Goal: Transaction & Acquisition: Book appointment/travel/reservation

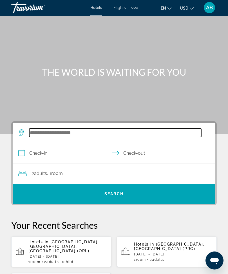
click at [69, 137] on input "Search hotel destination" at bounding box center [115, 132] width 172 height 8
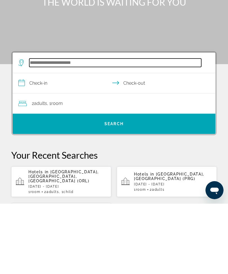
scroll to position [13, 0]
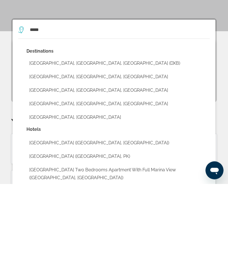
click at [80, 148] on button "[GEOGRAPHIC_DATA], [GEOGRAPHIC_DATA], [GEOGRAPHIC_DATA] (DXB)" at bounding box center [117, 153] width 183 height 11
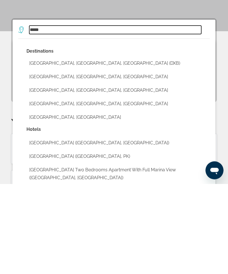
type input "**********"
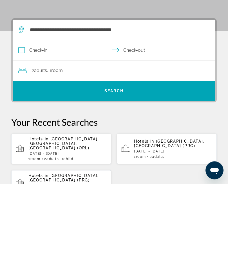
click at [24, 130] on input "**********" at bounding box center [115, 141] width 204 height 22
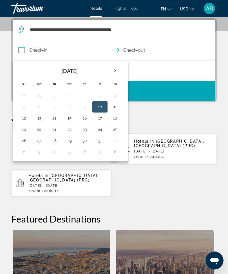
click at [113, 72] on th "Next month" at bounding box center [114, 70] width 15 height 12
click at [116, 74] on th "Next month" at bounding box center [114, 70] width 15 height 12
click at [120, 74] on th "Next month" at bounding box center [114, 70] width 15 height 12
click at [118, 74] on th "Next month" at bounding box center [114, 70] width 15 height 12
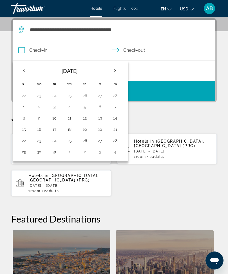
click at [24, 132] on button "15" at bounding box center [23, 129] width 9 height 8
click at [69, 131] on button "18" at bounding box center [69, 129] width 9 height 8
type input "**********"
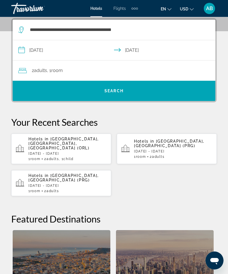
click at [133, 89] on span "Search" at bounding box center [114, 90] width 202 height 13
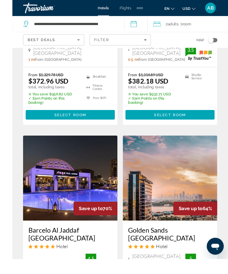
scroll to position [631, 0]
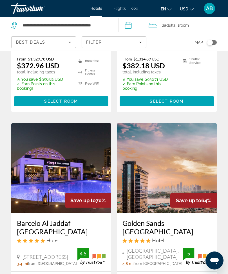
click at [145, 46] on span "Filters" at bounding box center [114, 41] width 64 height 13
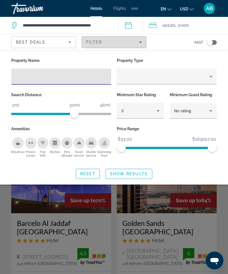
scroll to position [631, 0]
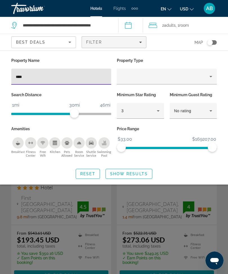
type input "*****"
click at [139, 172] on span "Show Results" at bounding box center [129, 173] width 38 height 4
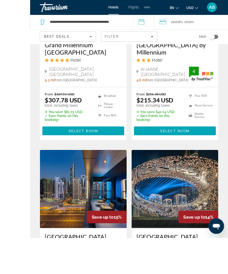
scroll to position [611, 0]
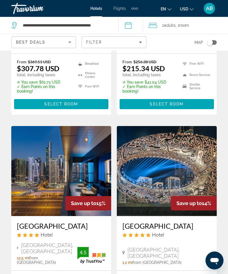
click at [89, 164] on img "Main content" at bounding box center [61, 171] width 100 height 90
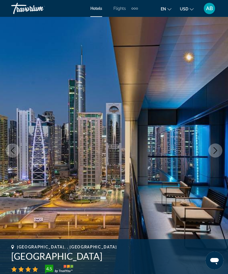
click at [215, 151] on icon "Next image" at bounding box center [214, 150] width 7 height 7
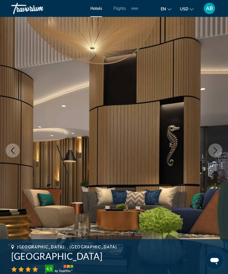
click at [217, 151] on icon "Next image" at bounding box center [214, 150] width 7 height 7
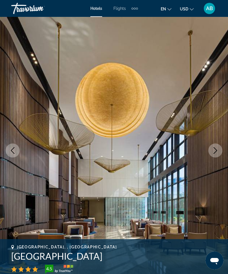
click at [18, 154] on button "Previous image" at bounding box center [13, 150] width 14 height 14
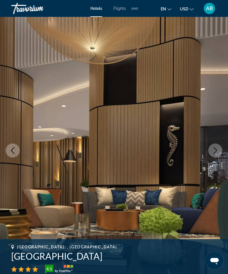
click at [218, 155] on button "Next image" at bounding box center [215, 150] width 14 height 14
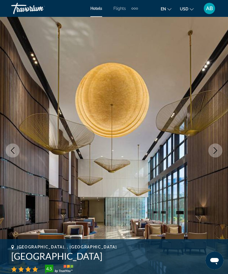
click at [211, 151] on button "Next image" at bounding box center [215, 150] width 14 height 14
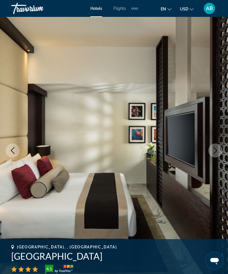
click at [215, 147] on icon "Next image" at bounding box center [214, 150] width 7 height 7
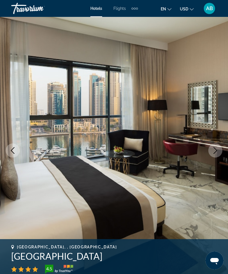
click at [215, 152] on icon "Next image" at bounding box center [215, 150] width 4 height 7
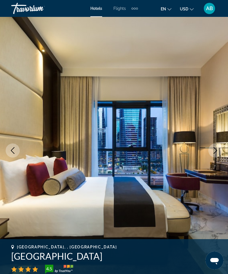
click at [217, 152] on icon "Next image" at bounding box center [214, 150] width 7 height 7
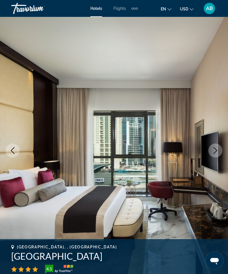
click at [220, 151] on button "Next image" at bounding box center [215, 150] width 14 height 14
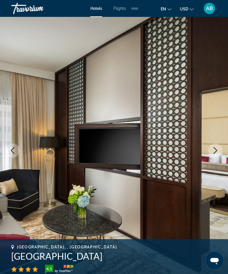
click at [219, 149] on button "Next image" at bounding box center [215, 150] width 14 height 14
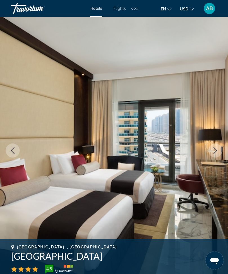
click at [217, 148] on icon "Next image" at bounding box center [214, 150] width 7 height 7
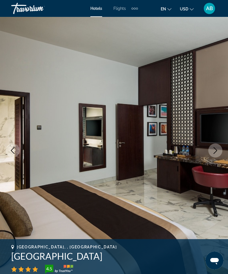
click at [218, 149] on icon "Next image" at bounding box center [214, 150] width 7 height 7
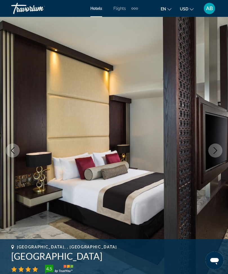
click at [215, 152] on icon "Next image" at bounding box center [214, 150] width 7 height 7
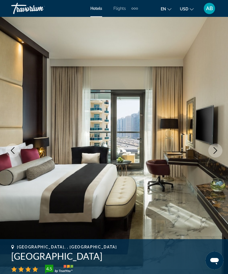
click at [219, 149] on button "Next image" at bounding box center [215, 150] width 14 height 14
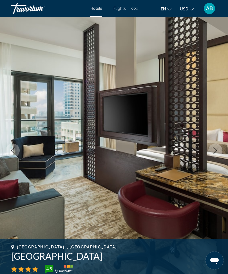
click at [220, 150] on button "Next image" at bounding box center [215, 150] width 14 height 14
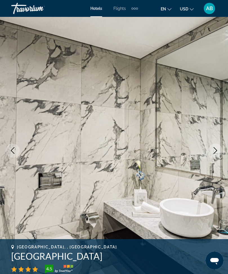
click at [217, 154] on button "Next image" at bounding box center [215, 150] width 14 height 14
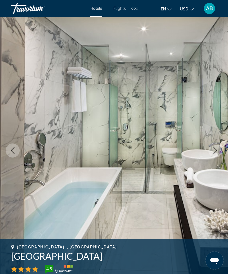
click at [215, 147] on icon "Next image" at bounding box center [214, 150] width 7 height 7
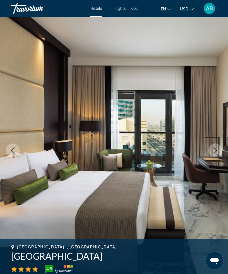
click at [219, 148] on button "Next image" at bounding box center [215, 150] width 14 height 14
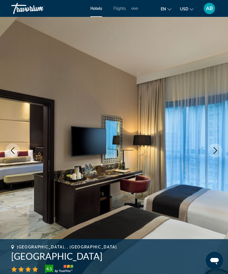
click at [219, 152] on button "Next image" at bounding box center [215, 150] width 14 height 14
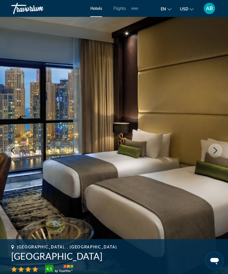
click at [215, 155] on button "Next image" at bounding box center [215, 150] width 14 height 14
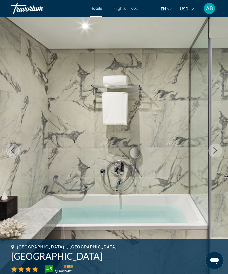
click at [219, 150] on button "Next image" at bounding box center [215, 150] width 14 height 14
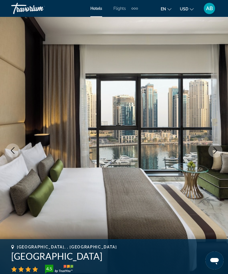
click at [218, 149] on icon "Next image" at bounding box center [214, 150] width 7 height 7
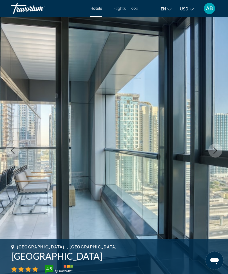
click at [214, 153] on icon "Next image" at bounding box center [215, 150] width 4 height 7
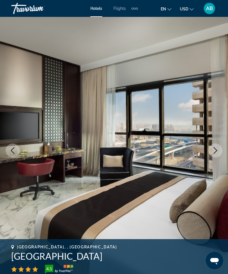
click at [215, 151] on icon "Next image" at bounding box center [214, 150] width 7 height 7
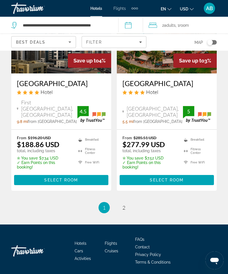
scroll to position [1198, 0]
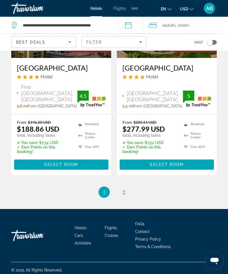
click at [129, 198] on ul "1 / 2 You're on page 1 page 2" at bounding box center [113, 192] width 205 height 11
click at [126, 197] on link "page 2" at bounding box center [124, 192] width 10 height 10
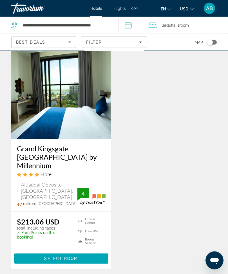
scroll to position [914, 0]
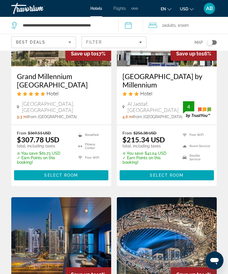
scroll to position [541, 0]
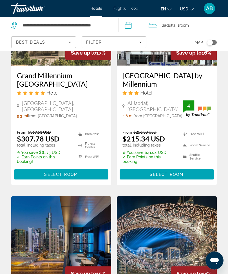
click at [139, 38] on span "Filters" at bounding box center [114, 41] width 64 height 13
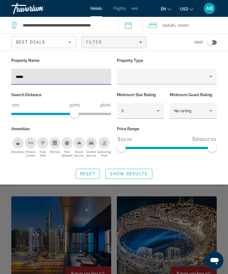
click at [67, 79] on input "*****" at bounding box center [61, 76] width 91 height 7
type input "*"
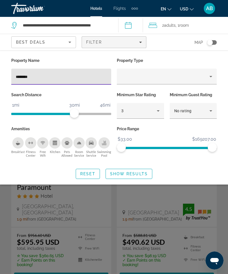
type input "*********"
click at [130, 169] on span "Search widget" at bounding box center [129, 173] width 46 height 13
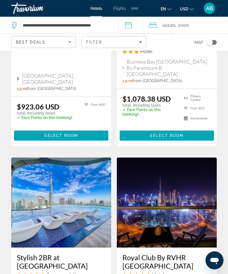
scroll to position [583, 0]
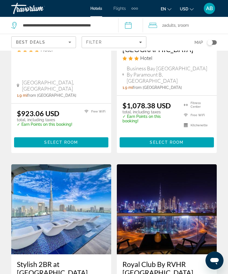
click at [140, 41] on icon "Filters" at bounding box center [140, 42] width 3 height 3
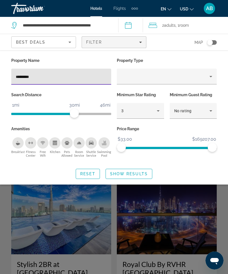
click at [64, 76] on input "*********" at bounding box center [61, 76] width 91 height 7
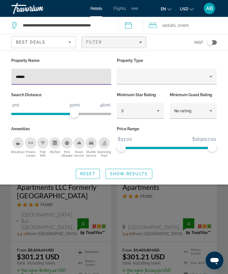
type input "*******"
click at [143, 174] on span "Show Results" at bounding box center [129, 173] width 38 height 4
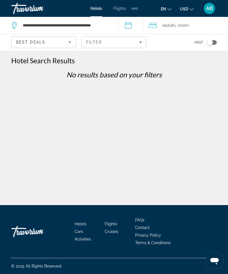
click at [142, 42] on span "Filters" at bounding box center [114, 41] width 64 height 13
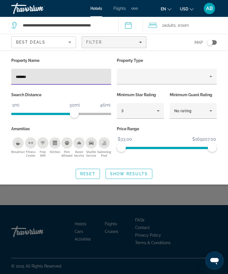
click at [92, 79] on input "*******" at bounding box center [61, 76] width 91 height 7
type input "****"
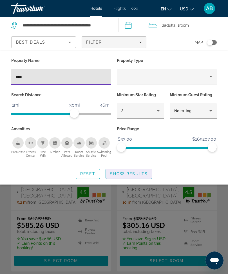
click at [133, 172] on span "Show Results" at bounding box center [129, 173] width 38 height 4
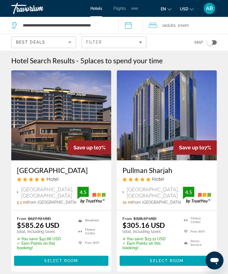
click at [142, 42] on span "Filters" at bounding box center [114, 41] width 64 height 13
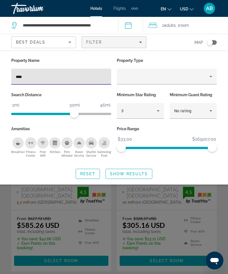
click at [75, 75] on input "****" at bounding box center [61, 76] width 91 height 7
type input "*"
click at [135, 175] on span "Show Results" at bounding box center [129, 173] width 38 height 4
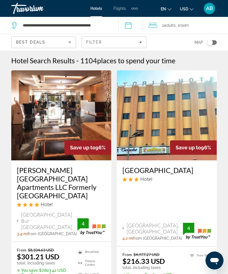
click at [142, 37] on span "Filters" at bounding box center [114, 41] width 64 height 13
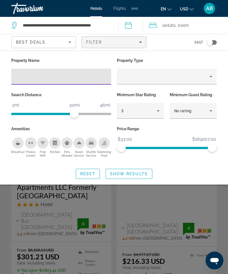
click at [161, 109] on icon "Hotel Filters" at bounding box center [157, 110] width 7 height 7
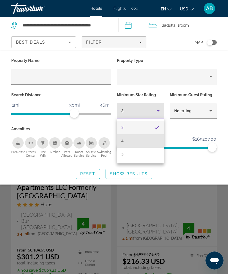
click at [140, 141] on mat-option "4" at bounding box center [140, 140] width 47 height 13
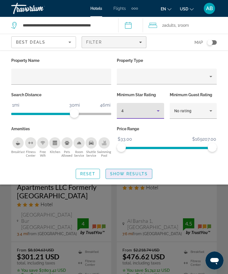
click at [132, 176] on span "Search widget" at bounding box center [129, 173] width 46 height 13
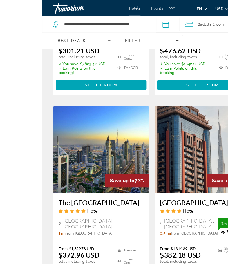
scroll to position [212, 0]
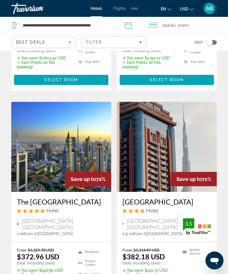
click at [92, 126] on img "Main content" at bounding box center [61, 147] width 100 height 90
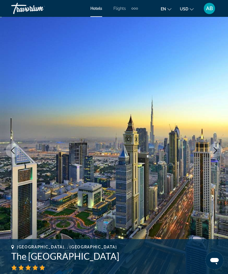
click at [217, 152] on icon "Next image" at bounding box center [214, 150] width 7 height 7
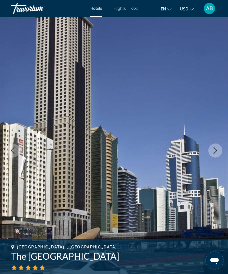
click at [216, 155] on button "Next image" at bounding box center [215, 150] width 14 height 14
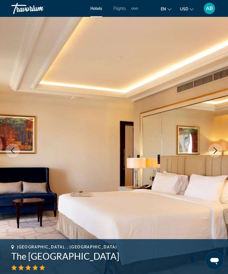
click at [217, 149] on icon "Next image" at bounding box center [214, 150] width 7 height 7
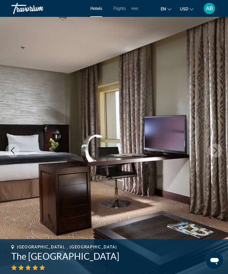
click at [217, 152] on icon "Next image" at bounding box center [214, 150] width 7 height 7
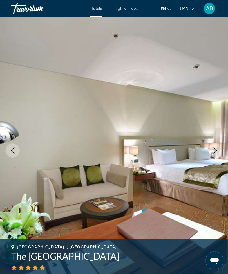
click at [216, 152] on icon "Next image" at bounding box center [214, 150] width 7 height 7
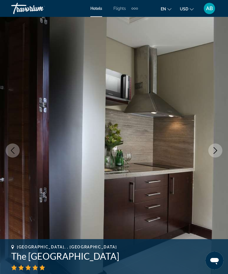
click at [215, 151] on icon "Next image" at bounding box center [215, 150] width 4 height 7
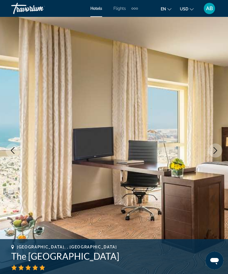
click at [217, 152] on icon "Next image" at bounding box center [214, 150] width 7 height 7
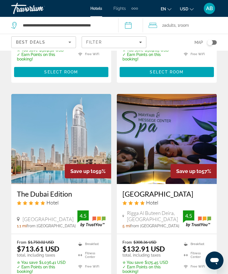
scroll to position [1190, 0]
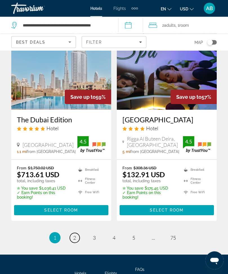
click at [73, 233] on link "page 2" at bounding box center [75, 238] width 10 height 10
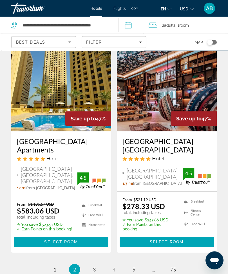
scroll to position [1184, 0]
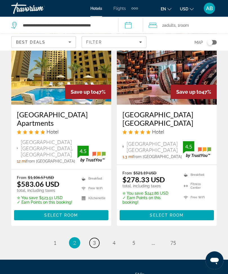
click at [91, 238] on link "page 3" at bounding box center [94, 243] width 10 height 10
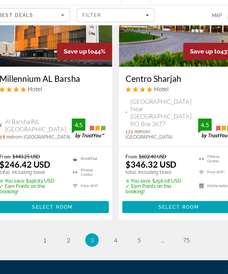
scroll to position [1207, 0]
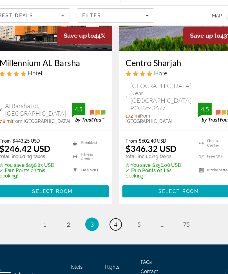
click at [109, 211] on link "page 4" at bounding box center [114, 216] width 10 height 10
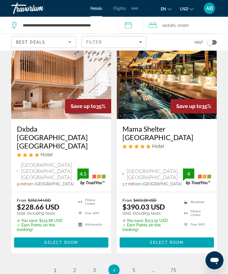
scroll to position [1200, 0]
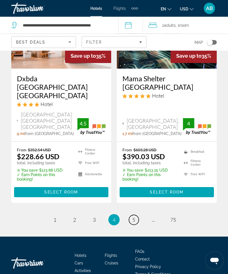
click at [138, 215] on link "page 5" at bounding box center [134, 220] width 10 height 10
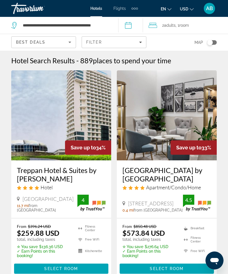
click at [137, 42] on div "Filter" at bounding box center [114, 42] width 56 height 4
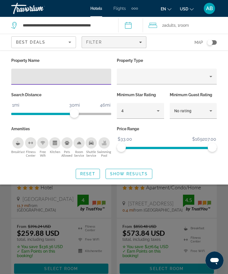
click at [78, 74] on input "Hotel Filters" at bounding box center [61, 76] width 91 height 7
type input "*******"
click at [139, 168] on span "Search widget" at bounding box center [129, 173] width 46 height 13
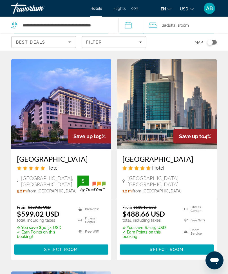
click at [181, 108] on img "Main content" at bounding box center [167, 104] width 100 height 90
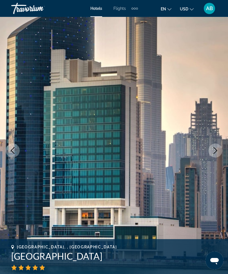
click at [215, 152] on icon "Next image" at bounding box center [215, 150] width 4 height 7
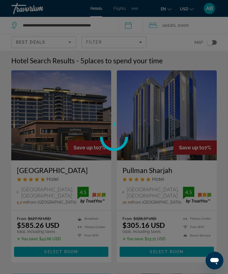
click at [141, 42] on icon "Filters" at bounding box center [140, 42] width 3 height 1
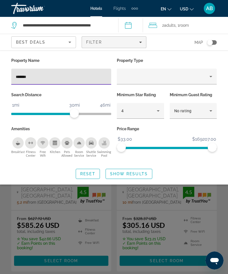
click at [138, 39] on span "Filters" at bounding box center [114, 41] width 64 height 13
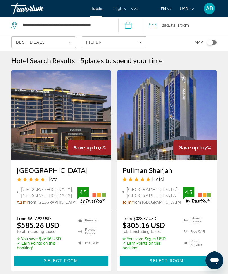
click at [140, 41] on icon "Filters" at bounding box center [140, 42] width 3 height 3
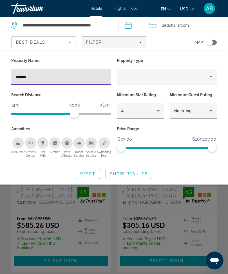
click at [61, 79] on input "*******" at bounding box center [61, 76] width 91 height 7
type input "*"
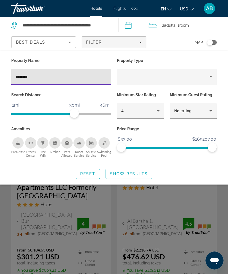
type input "*********"
click at [131, 174] on span "Show Results" at bounding box center [129, 173] width 38 height 4
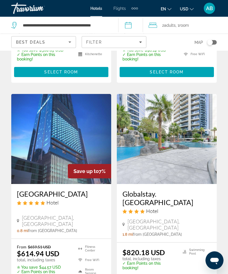
click at [86, 124] on img "Main content" at bounding box center [61, 139] width 100 height 90
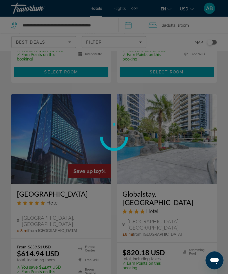
scroll to position [205, 0]
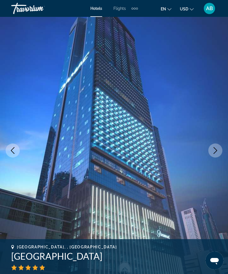
click at [219, 151] on button "Next image" at bounding box center [215, 150] width 14 height 14
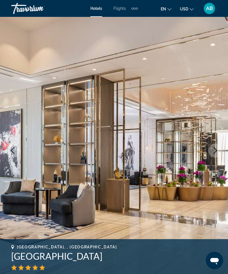
click at [215, 150] on icon "Next image" at bounding box center [214, 150] width 7 height 7
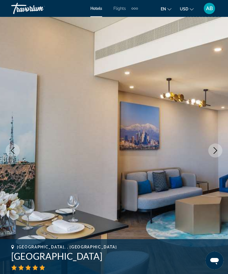
click at [215, 151] on icon "Next image" at bounding box center [214, 150] width 7 height 7
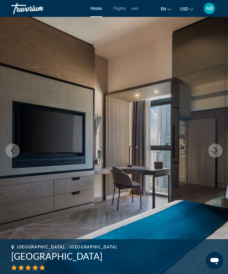
click at [219, 152] on button "Next image" at bounding box center [215, 150] width 14 height 14
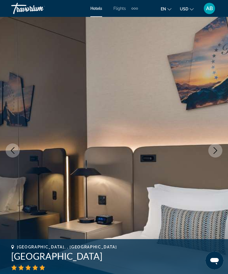
click at [214, 151] on icon "Next image" at bounding box center [214, 150] width 7 height 7
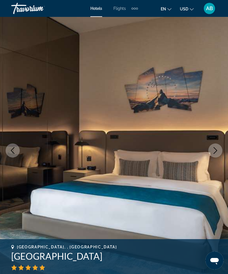
click at [216, 149] on icon "Next image" at bounding box center [214, 150] width 7 height 7
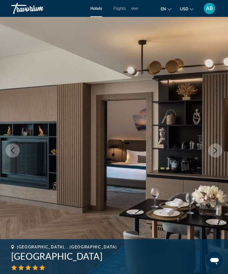
click at [216, 150] on icon "Next image" at bounding box center [214, 150] width 7 height 7
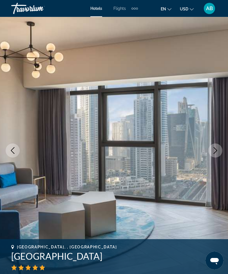
click at [218, 149] on button "Next image" at bounding box center [215, 150] width 14 height 14
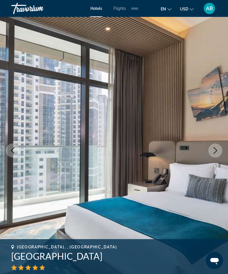
click at [218, 150] on icon "Next image" at bounding box center [214, 150] width 7 height 7
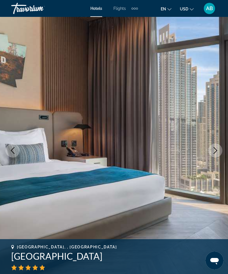
click at [217, 151] on icon "Next image" at bounding box center [214, 150] width 7 height 7
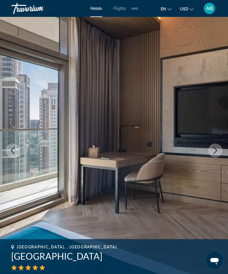
click at [215, 153] on icon "Next image" at bounding box center [214, 150] width 7 height 7
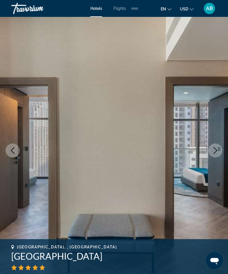
click at [219, 150] on button "Next image" at bounding box center [215, 150] width 14 height 14
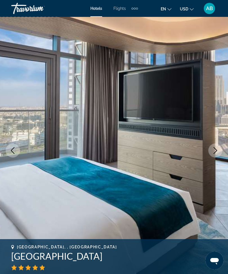
click at [217, 151] on icon "Next image" at bounding box center [214, 150] width 7 height 7
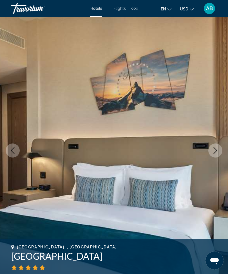
click at [214, 149] on icon "Next image" at bounding box center [214, 150] width 7 height 7
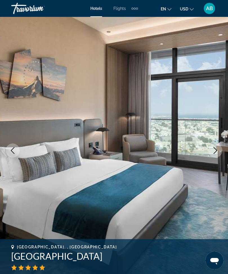
click at [218, 151] on icon "Next image" at bounding box center [214, 150] width 7 height 7
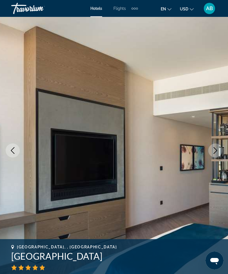
click at [219, 151] on button "Next image" at bounding box center [215, 150] width 14 height 14
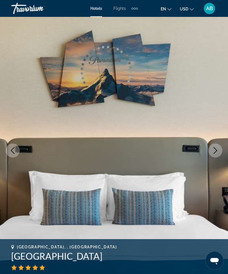
click at [219, 147] on button "Next image" at bounding box center [215, 150] width 14 height 14
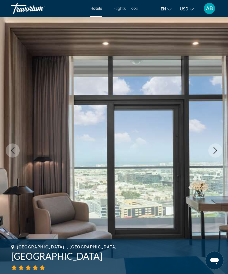
click at [217, 149] on icon "Next image" at bounding box center [214, 150] width 7 height 7
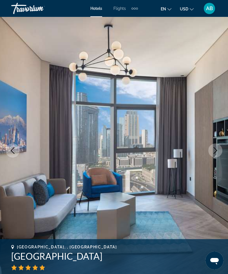
click at [218, 151] on icon "Next image" at bounding box center [214, 150] width 7 height 7
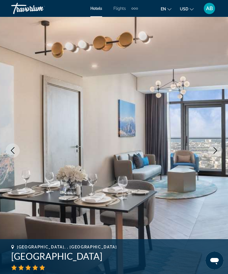
click at [216, 151] on icon "Next image" at bounding box center [214, 150] width 7 height 7
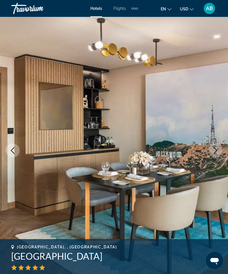
click at [217, 153] on icon "Next image" at bounding box center [214, 150] width 7 height 7
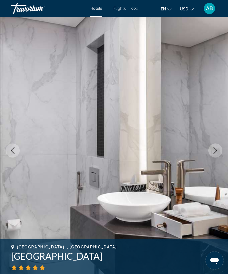
click at [219, 154] on button "Next image" at bounding box center [215, 150] width 14 height 14
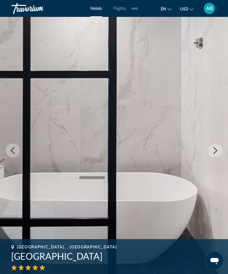
click at [219, 155] on button "Next image" at bounding box center [215, 150] width 14 height 14
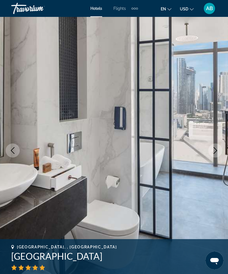
click at [219, 154] on button "Next image" at bounding box center [215, 150] width 14 height 14
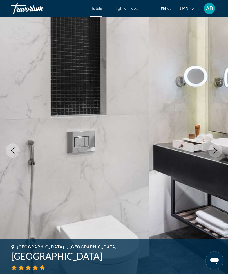
click at [220, 153] on button "Next image" at bounding box center [215, 150] width 14 height 14
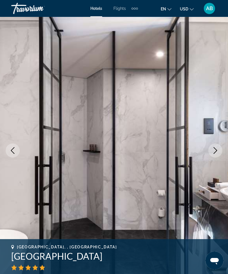
click at [214, 155] on button "Next image" at bounding box center [215, 150] width 14 height 14
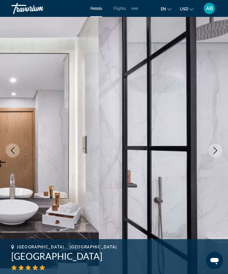
click at [217, 152] on icon "Next image" at bounding box center [214, 150] width 7 height 7
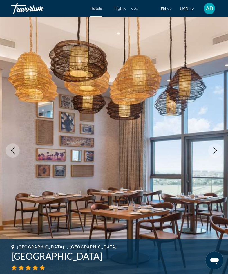
click at [216, 151] on icon "Next image" at bounding box center [214, 150] width 7 height 7
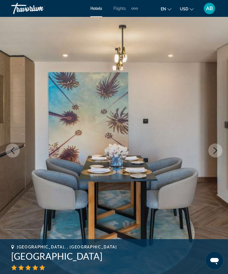
click at [217, 154] on button "Next image" at bounding box center [215, 150] width 14 height 14
